Goal: Information Seeking & Learning: Learn about a topic

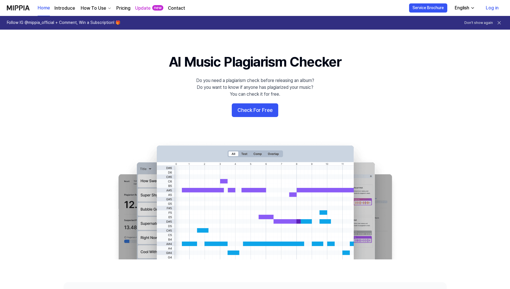
click at [121, 7] on link "Pricing" at bounding box center [123, 8] width 14 height 7
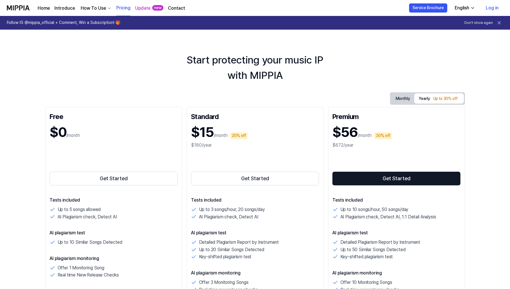
click at [143, 9] on link "Update" at bounding box center [142, 8] width 15 height 7
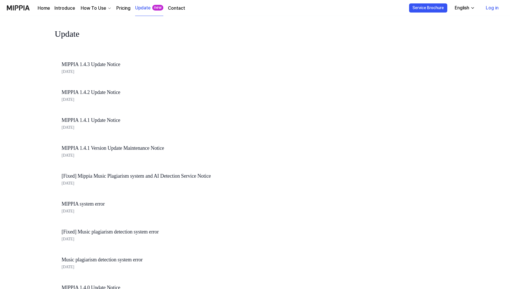
click at [177, 9] on link "Contact" at bounding box center [176, 8] width 17 height 7
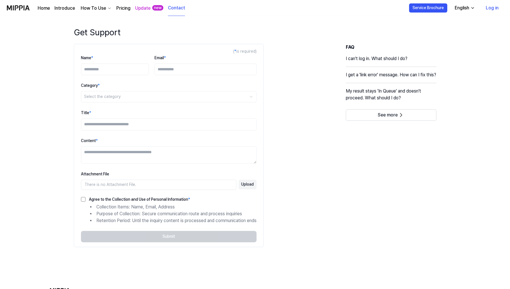
click at [84, 8] on div "How To Use" at bounding box center [93, 8] width 28 height 7
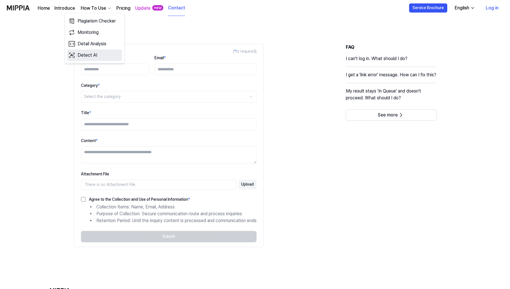
click at [105, 56] on link "Detect AI" at bounding box center [94, 55] width 55 height 11
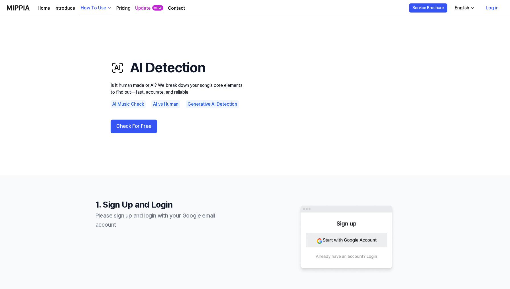
click at [69, 9] on link "Introduce" at bounding box center [64, 8] width 21 height 7
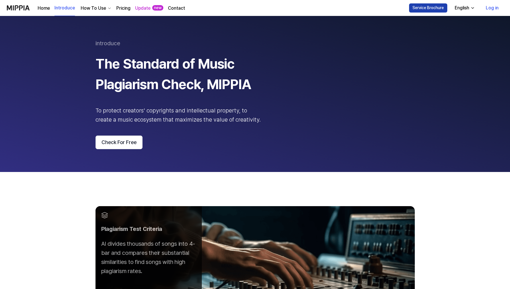
click at [434, 6] on button "Service Brochure" at bounding box center [428, 7] width 38 height 9
